Goal: Task Accomplishment & Management: Use online tool/utility

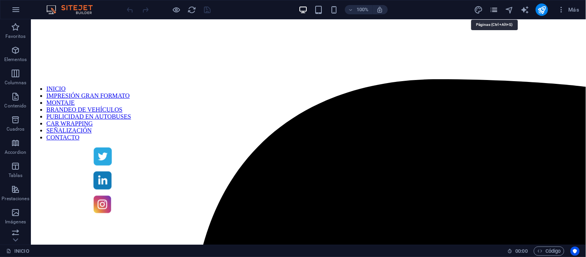
click at [495, 8] on icon "pages" at bounding box center [494, 9] width 9 height 9
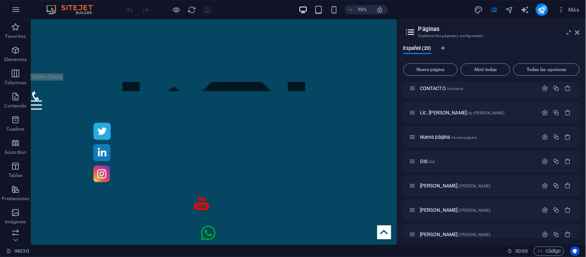
scroll to position [171, 0]
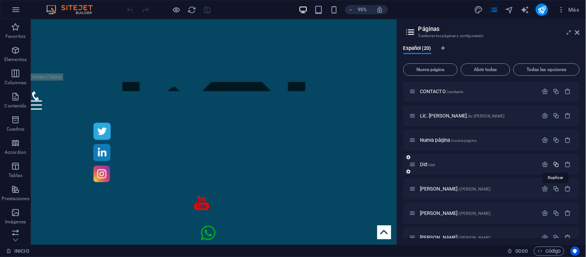
click at [556, 163] on icon "button" at bounding box center [556, 164] width 7 height 7
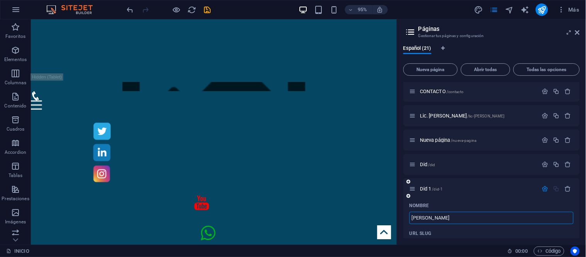
type input "[PERSON_NAME]"
type input "/[PERSON_NAME]"
type input "[PERSON_NAME]"
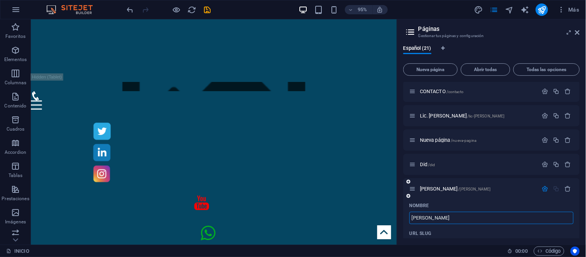
type input "[PERSON_NAME]"
type input "/[PERSON_NAME]"
type input "[PERSON_NAME]"
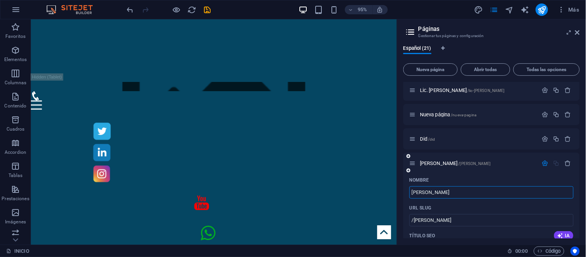
scroll to position [214, 0]
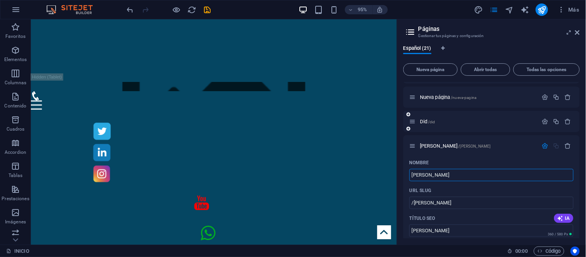
type input "[PERSON_NAME]"
click at [487, 126] on div "Did /did" at bounding box center [491, 121] width 176 height 21
click at [485, 119] on p "Did /did" at bounding box center [478, 121] width 116 height 5
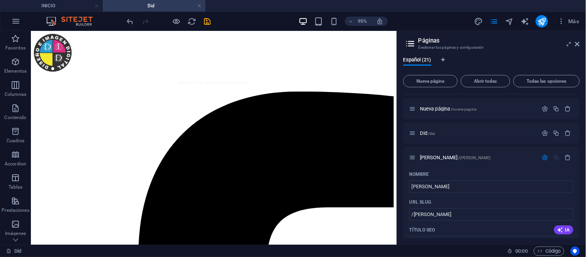
scroll to position [0, 0]
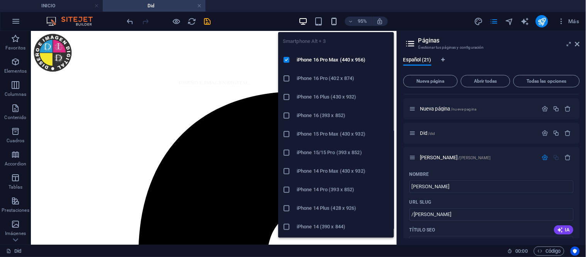
click at [333, 22] on icon "button" at bounding box center [333, 21] width 9 height 9
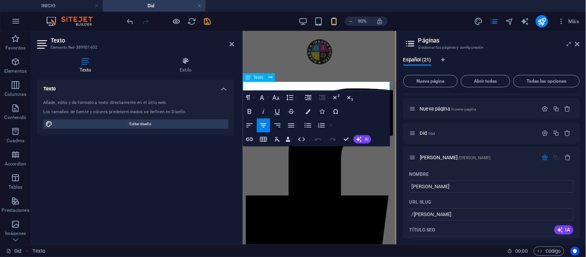
drag, startPoint x: 363, startPoint y: 92, endPoint x: 281, endPoint y: 92, distance: 81.5
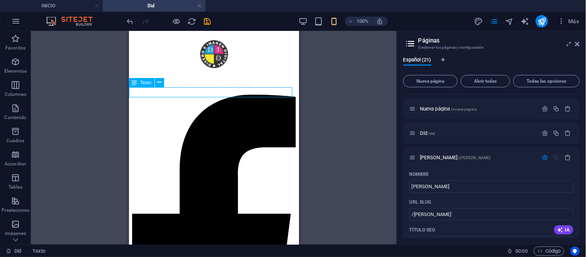
click at [138, 81] on div "Texto" at bounding box center [142, 82] width 26 height 9
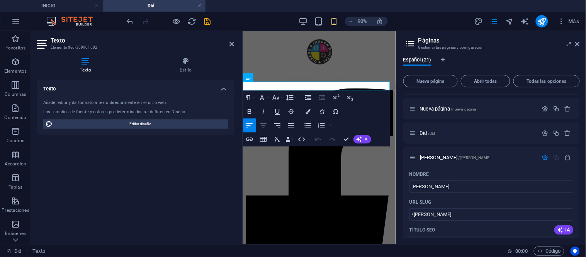
click at [265, 129] on icon "button" at bounding box center [264, 125] width 8 height 8
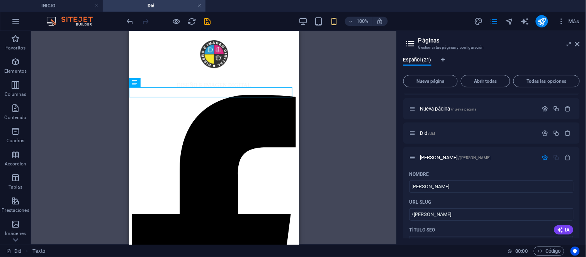
click at [348, 114] on div "Imagen Control deslizante de imágenes Texto Texto Icono Iconos de redes sociale…" at bounding box center [214, 138] width 366 height 214
drag, startPoint x: 432, startPoint y: 214, endPoint x: 404, endPoint y: 214, distance: 27.4
click at [546, 21] on icon "publish" at bounding box center [542, 21] width 9 height 9
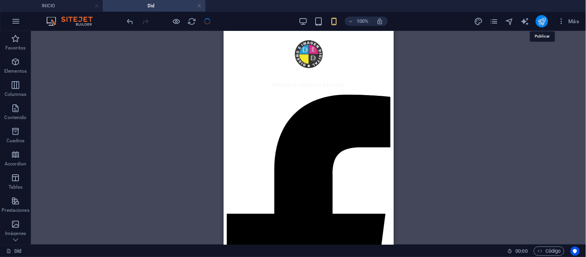
click at [542, 23] on icon "publish" at bounding box center [542, 21] width 9 height 9
